Goal: Navigation & Orientation: Find specific page/section

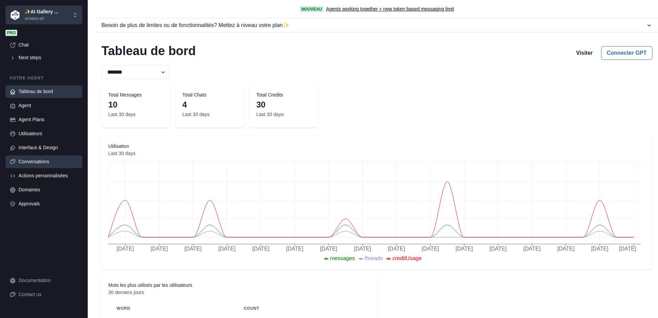
click at [45, 161] on div "Conversations" at bounding box center [49, 161] width 60 height 7
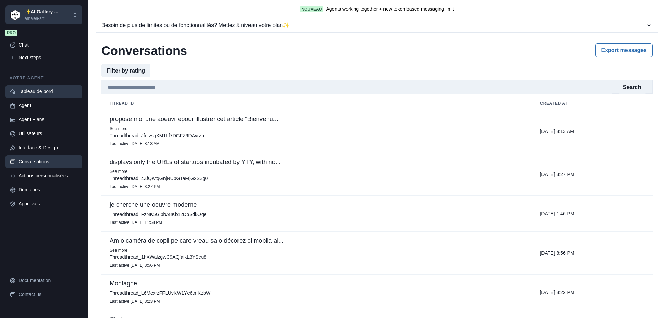
click at [39, 89] on div "Tableau de bord" at bounding box center [49, 91] width 60 height 7
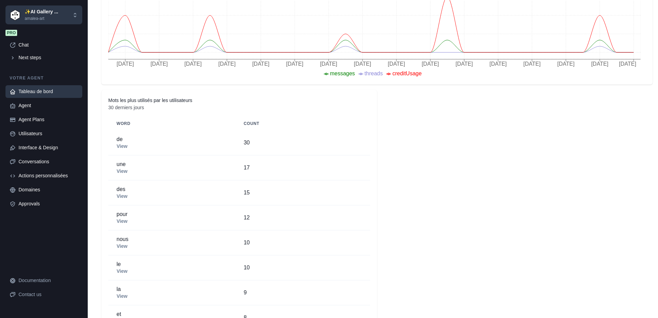
scroll to position [260, 0]
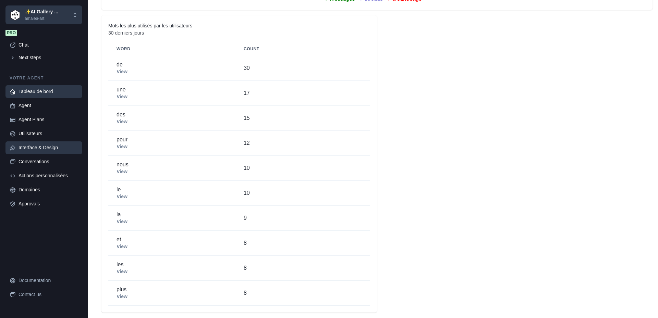
click at [48, 149] on div "Interface & Design" at bounding box center [49, 147] width 60 height 7
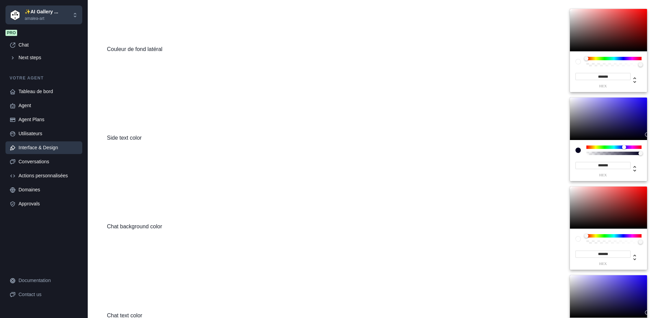
scroll to position [365, 0]
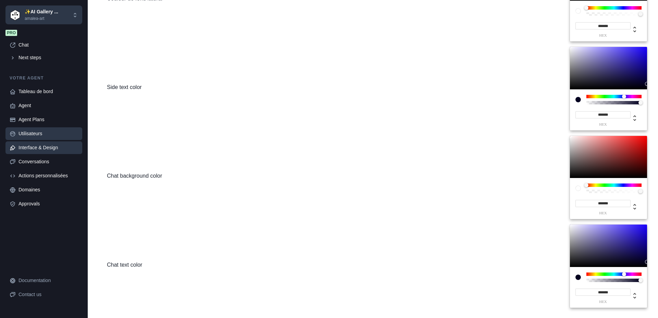
click at [28, 133] on div "Utilisateurs" at bounding box center [49, 133] width 60 height 7
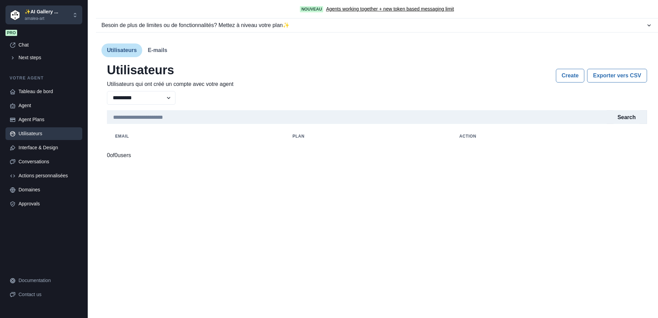
scroll to position [0, 0]
click at [41, 121] on div "Agent Plans" at bounding box center [49, 119] width 60 height 7
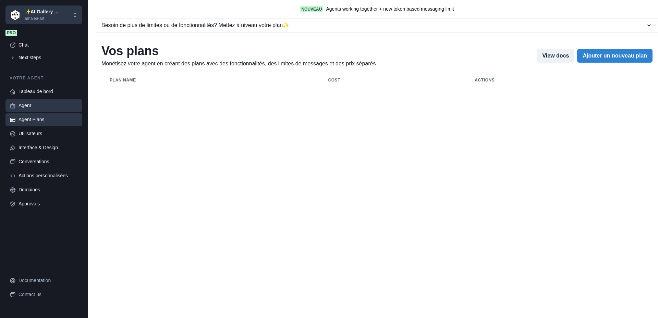
click at [26, 106] on div "Agent" at bounding box center [49, 105] width 60 height 7
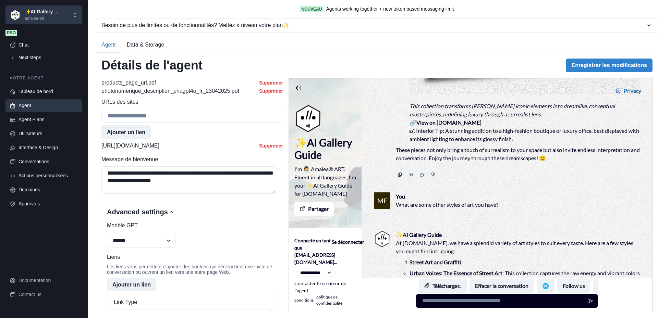
scroll to position [445, 0]
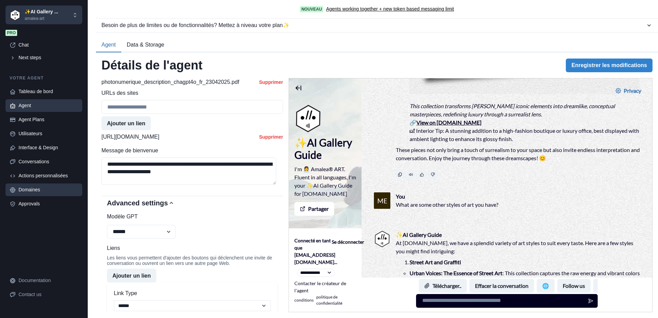
click at [57, 193] on div "Domaines" at bounding box center [49, 189] width 60 height 7
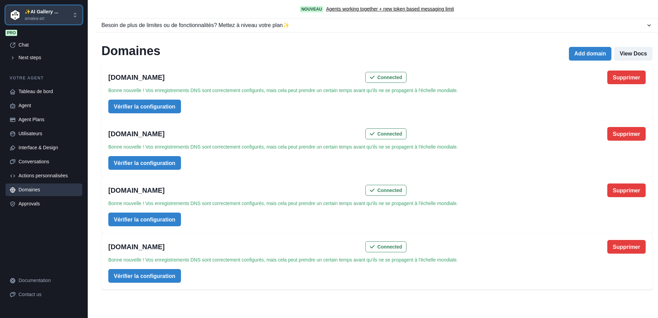
click at [39, 19] on p "amalea-art" at bounding box center [42, 18] width 34 height 6
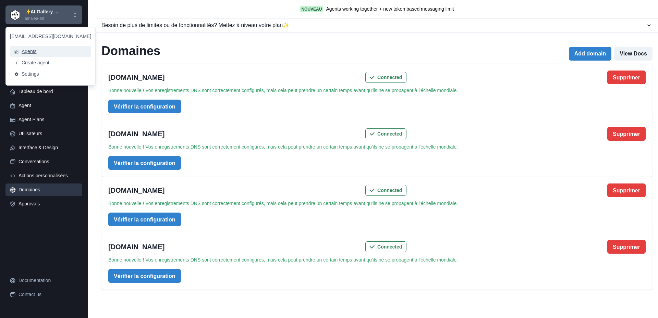
click at [32, 53] on button "Agents" at bounding box center [50, 51] width 81 height 11
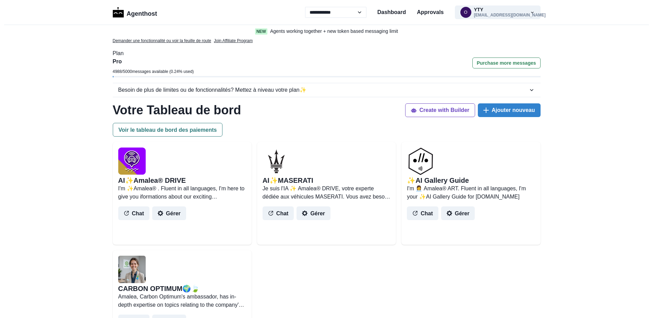
select select "**"
click at [435, 190] on p "I'm 👩‍💼 Amalea® ART. Fluent in all languages, I'm your ✨AI Gallery Guide for [D…" at bounding box center [471, 193] width 128 height 16
click at [463, 215] on button "Gérer" at bounding box center [458, 213] width 34 height 14
select select "******"
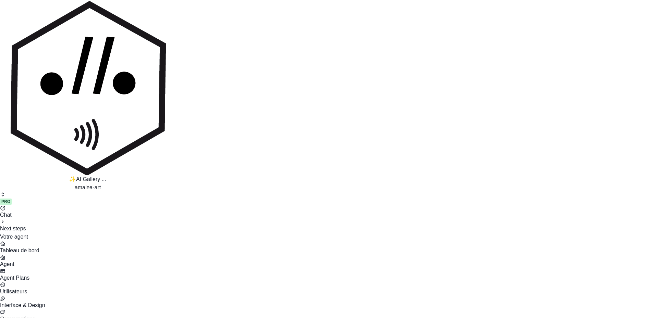
click at [17, 255] on link "Agent" at bounding box center [329, 262] width 658 height 14
click at [65, 10] on div "✨AI Gallery ... amalea-art" at bounding box center [87, 96] width 175 height 192
click at [23, 49] on button "Agents" at bounding box center [13, 43] width 17 height 14
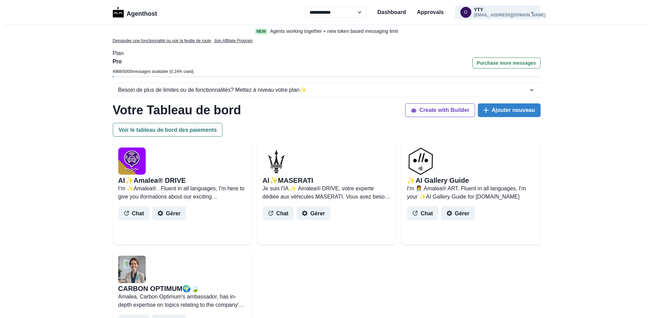
select select "**"
click at [191, 194] on p "I'm ✨Amalea® . Fluent in all languages, I'm here to give you iformations about …" at bounding box center [182, 192] width 128 height 16
click at [476, 11] on button "o YTY oc@yty.yt" at bounding box center [498, 12] width 86 height 14
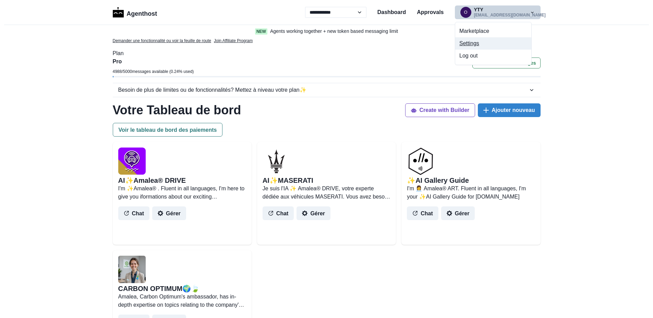
click at [470, 42] on button "Settings" at bounding box center [493, 43] width 76 height 12
